Goal: Information Seeking & Learning: Find contact information

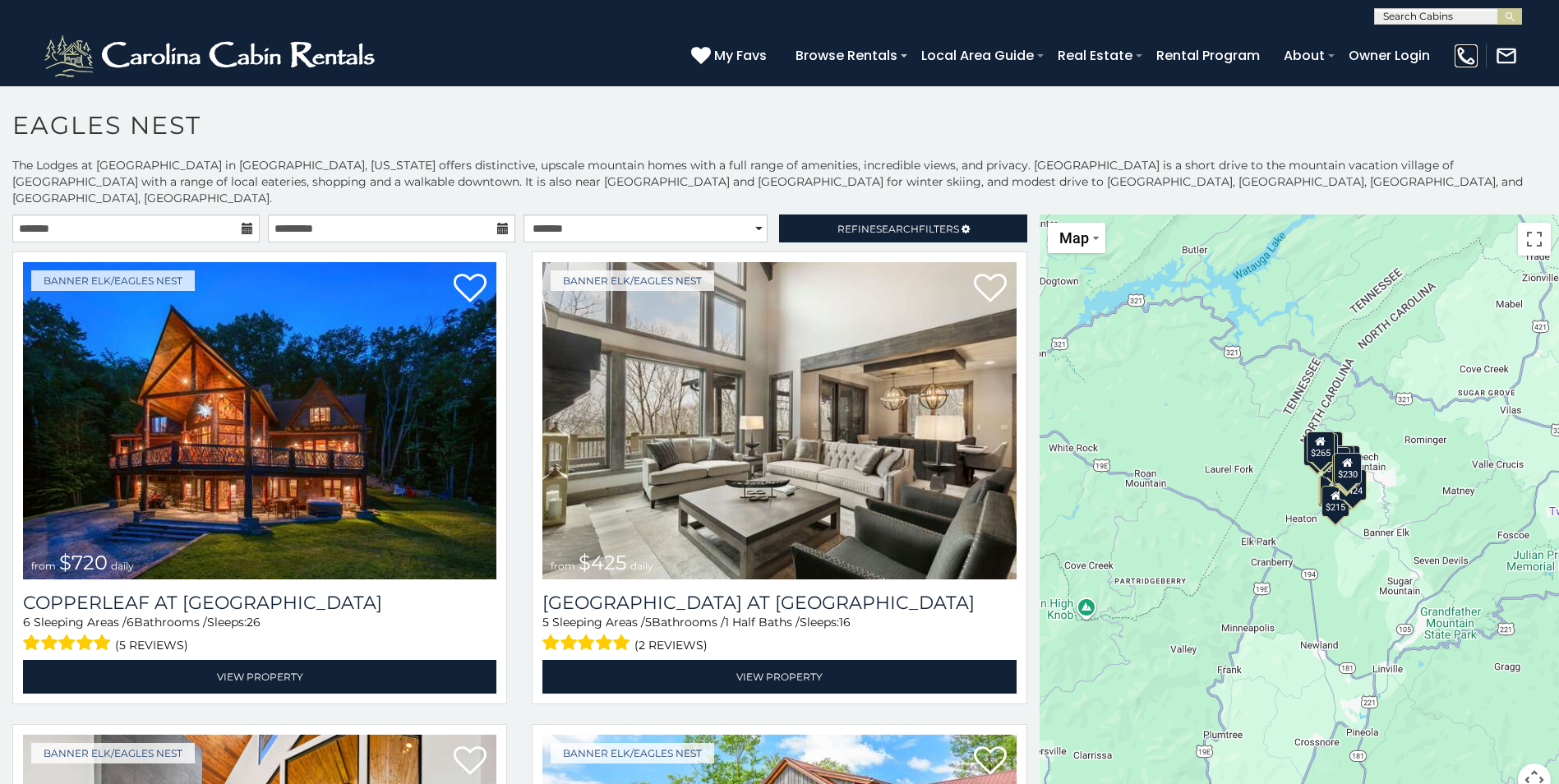
click at [1465, 55] on img at bounding box center [1466, 56] width 23 height 23
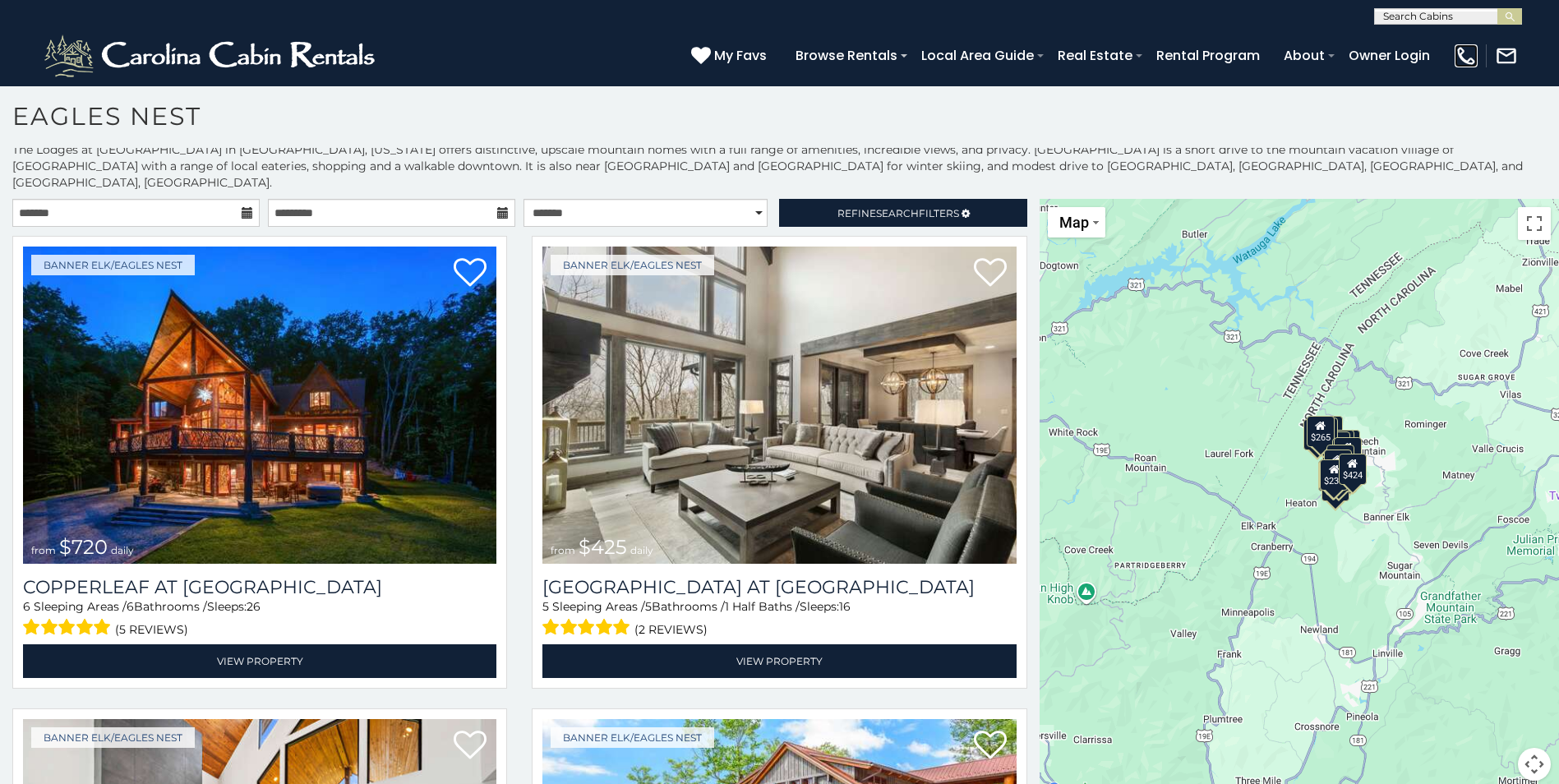
click at [1470, 57] on img at bounding box center [1466, 56] width 23 height 23
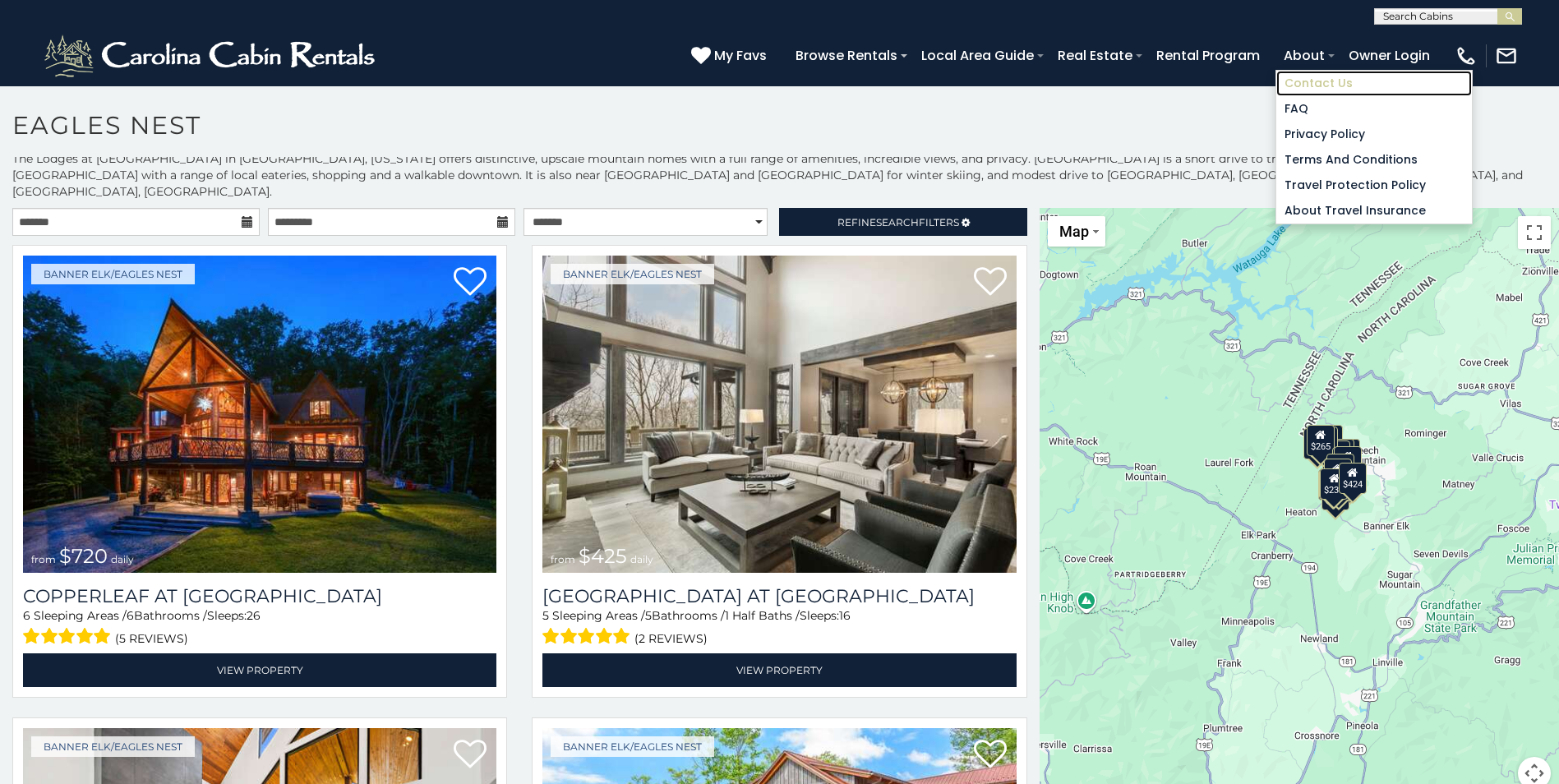
click at [1310, 85] on link "Contact Us" at bounding box center [1374, 83] width 196 height 25
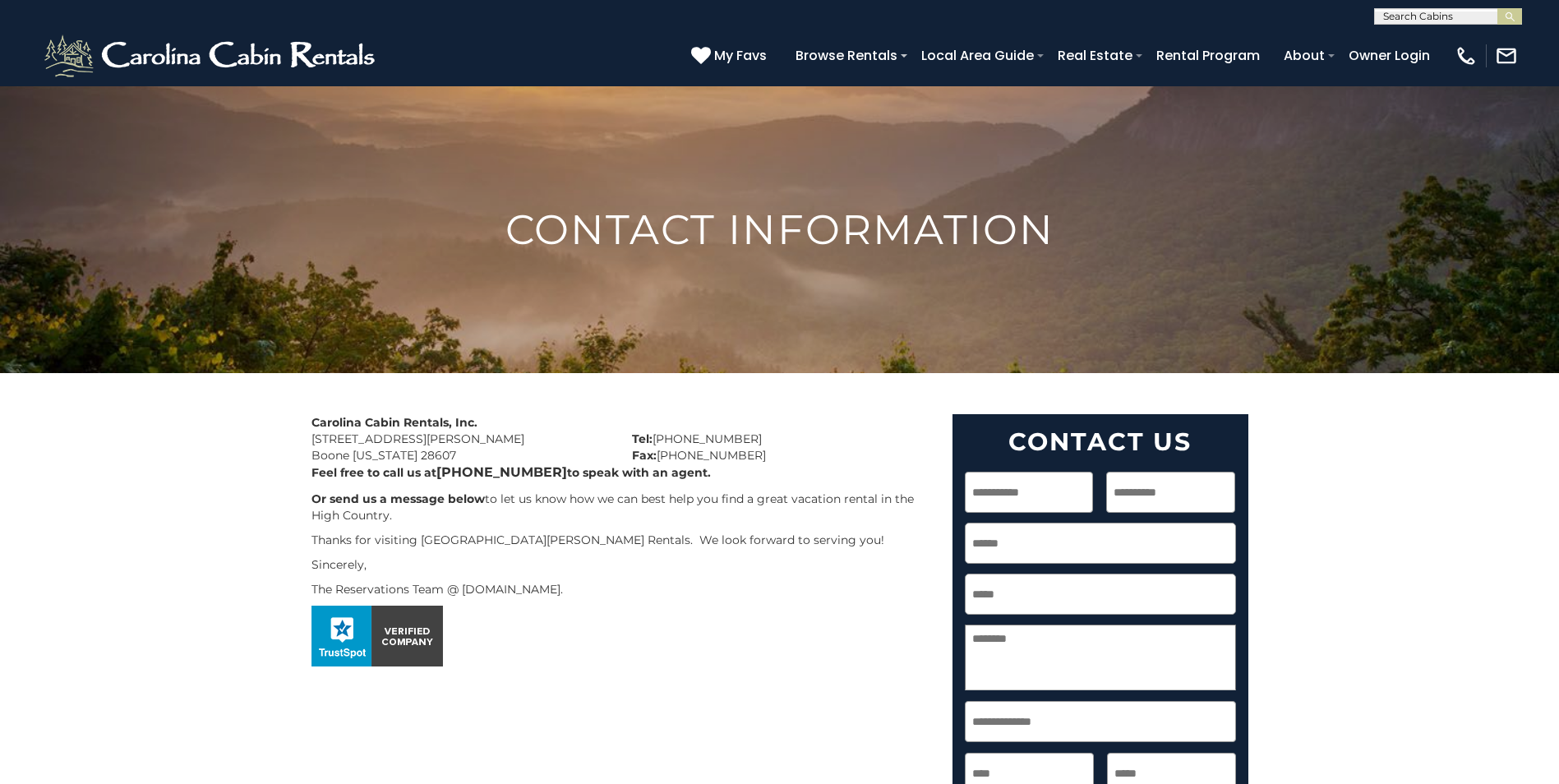
drag, startPoint x: 479, startPoint y: 455, endPoint x: 440, endPoint y: 459, distance: 39.2
click at [440, 459] on div "Carolina Cabin Rentals, Inc. 491 George Wilson Road Boone North Carolina 28607" at bounding box center [460, 438] width 321 height 49
copy div "28607"
